Goal: Obtain resource: Download file/media

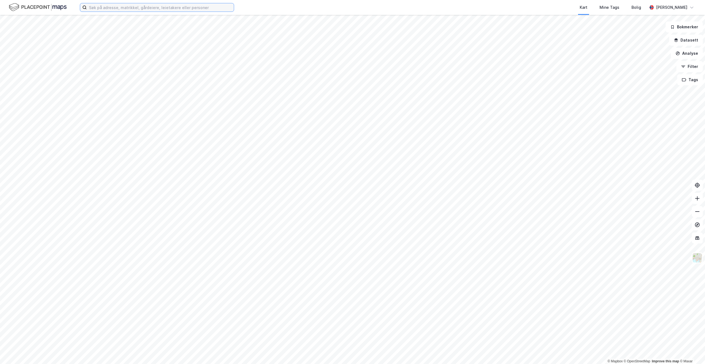
click at [131, 7] on input at bounding box center [160, 7] width 147 height 8
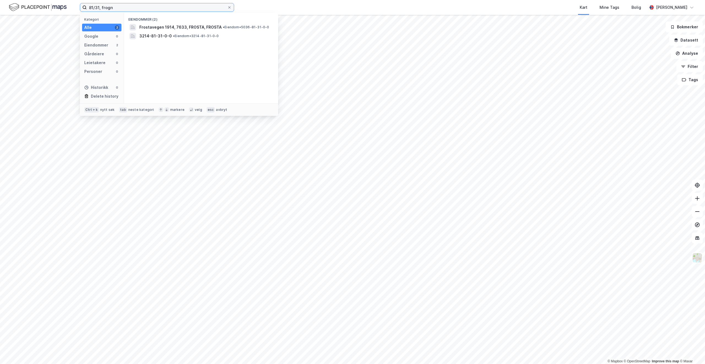
type input "81/31, frogn"
click at [151, 27] on span "3214-81-31-0-0" at bounding box center [155, 27] width 33 height 7
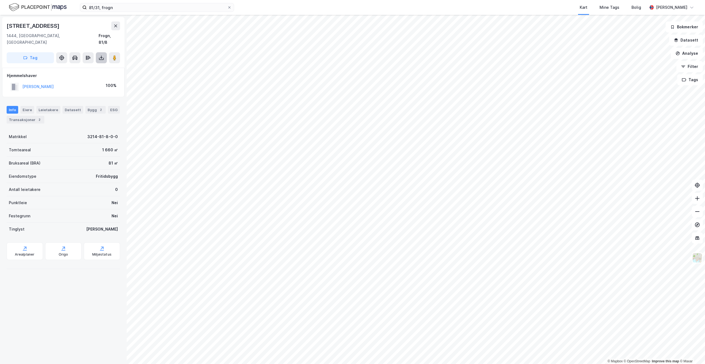
click at [102, 57] on icon at bounding box center [101, 57] width 2 height 1
click at [74, 67] on div "Last ned grunnbok" at bounding box center [74, 69] width 32 height 4
